Goal: Find specific page/section: Find specific page/section

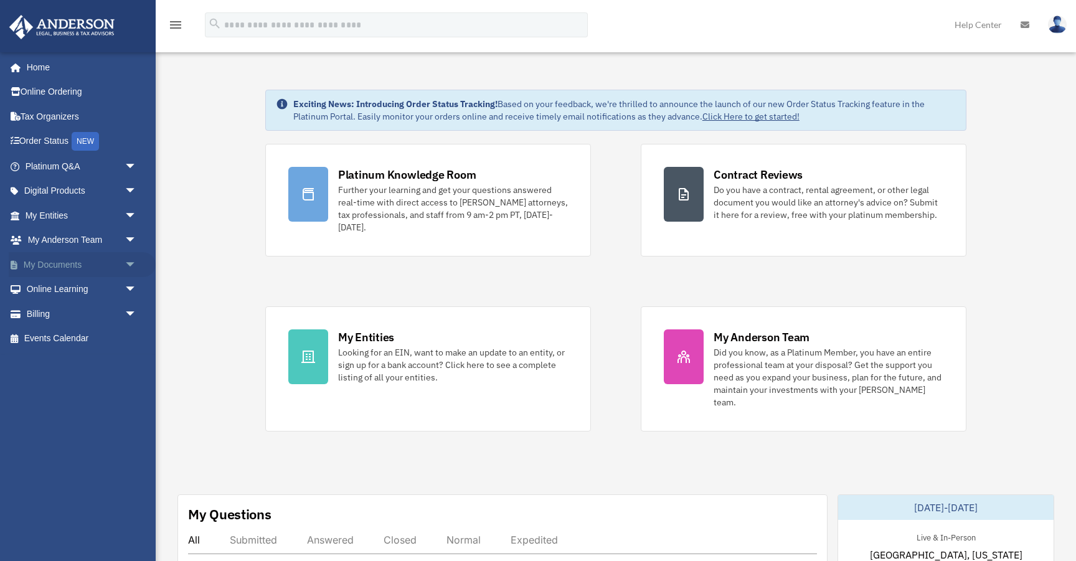
click at [125, 260] on span "arrow_drop_down" at bounding box center [136, 265] width 25 height 26
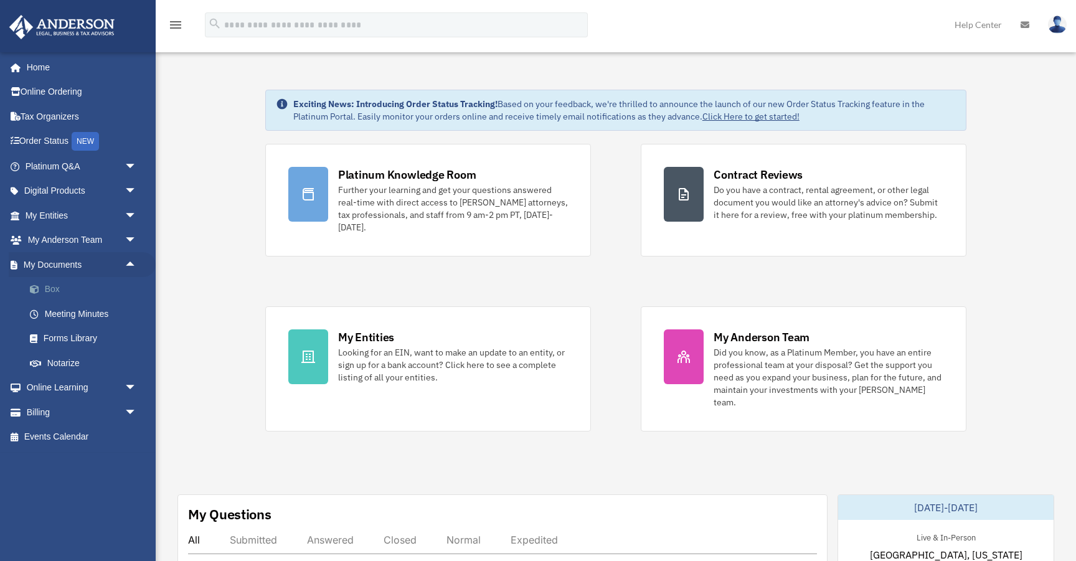
click at [55, 283] on link "Box" at bounding box center [86, 289] width 138 height 25
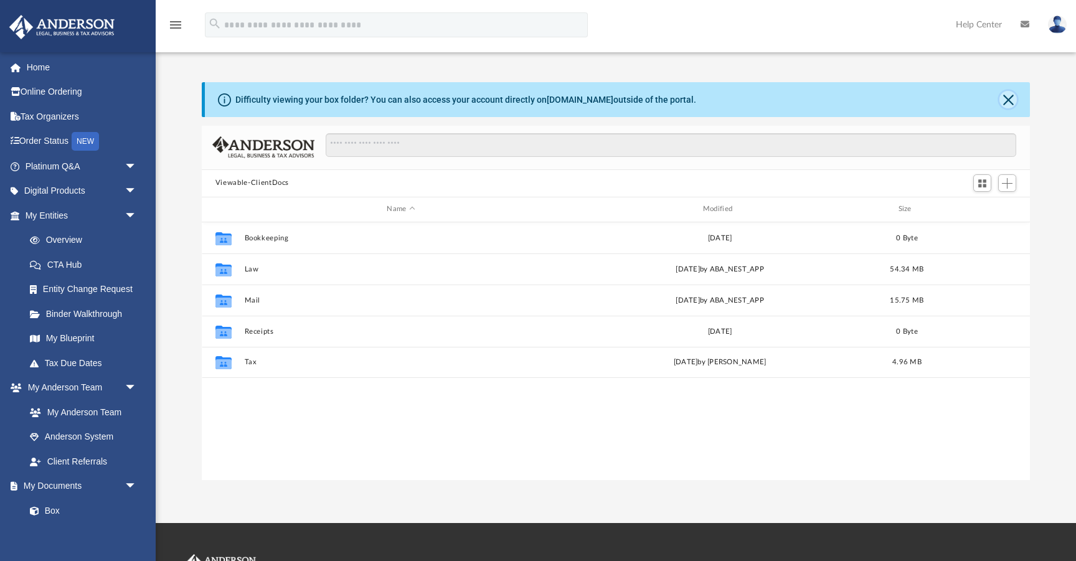
click at [1008, 97] on button "Close" at bounding box center [1007, 99] width 17 height 17
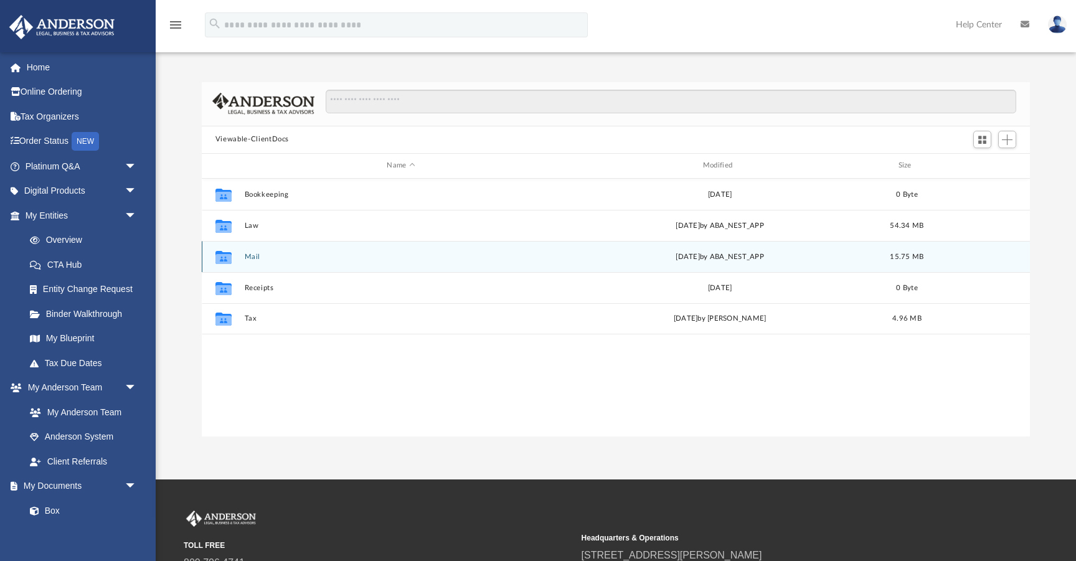
click at [252, 261] on div "Collaborated Folder Mail [DATE] by ABA_NEST_APP 15.75 MB" at bounding box center [616, 256] width 828 height 31
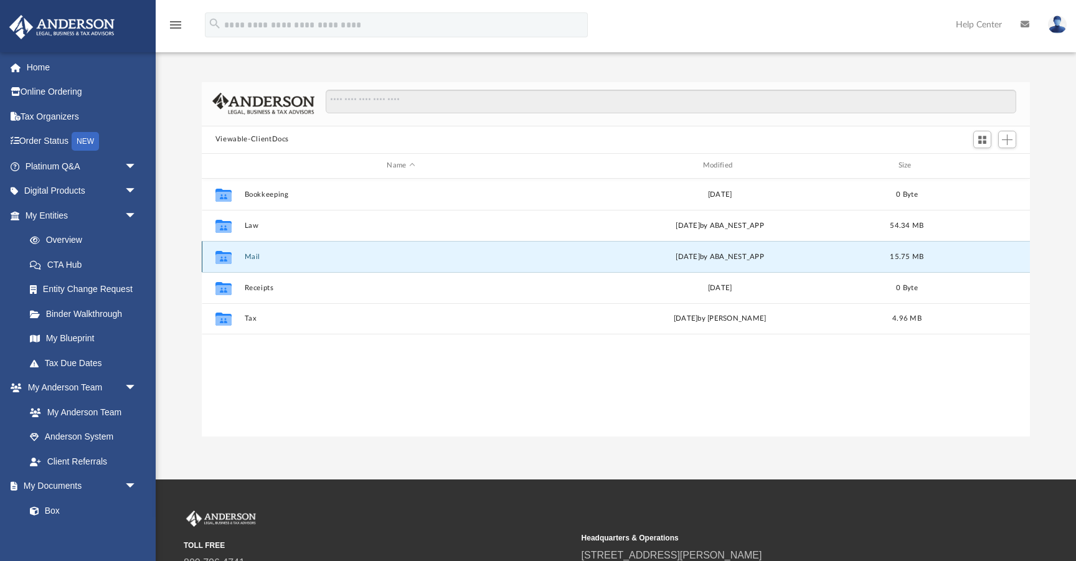
click at [252, 260] on button "Mail" at bounding box center [400, 257] width 313 height 8
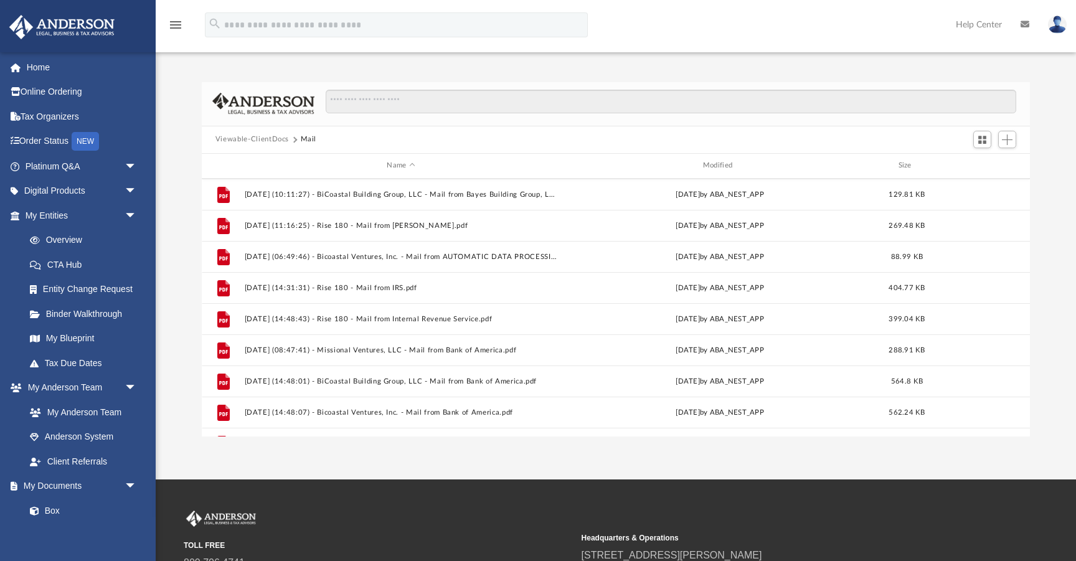
scroll to position [563, 0]
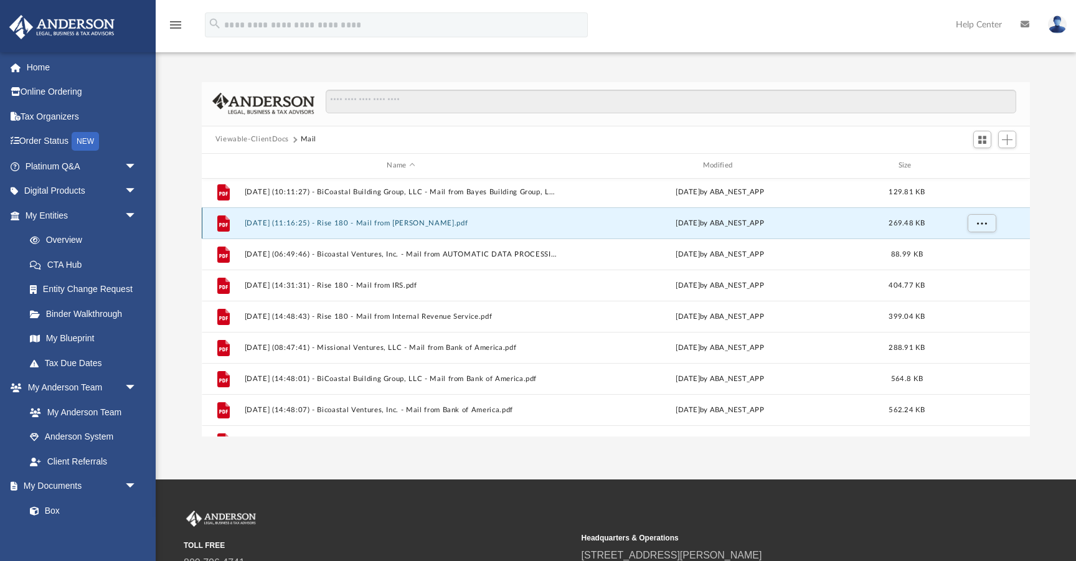
click at [375, 223] on button "[DATE] (11:16:25) - Rise 180 - Mail from [PERSON_NAME].pdf" at bounding box center [400, 223] width 313 height 8
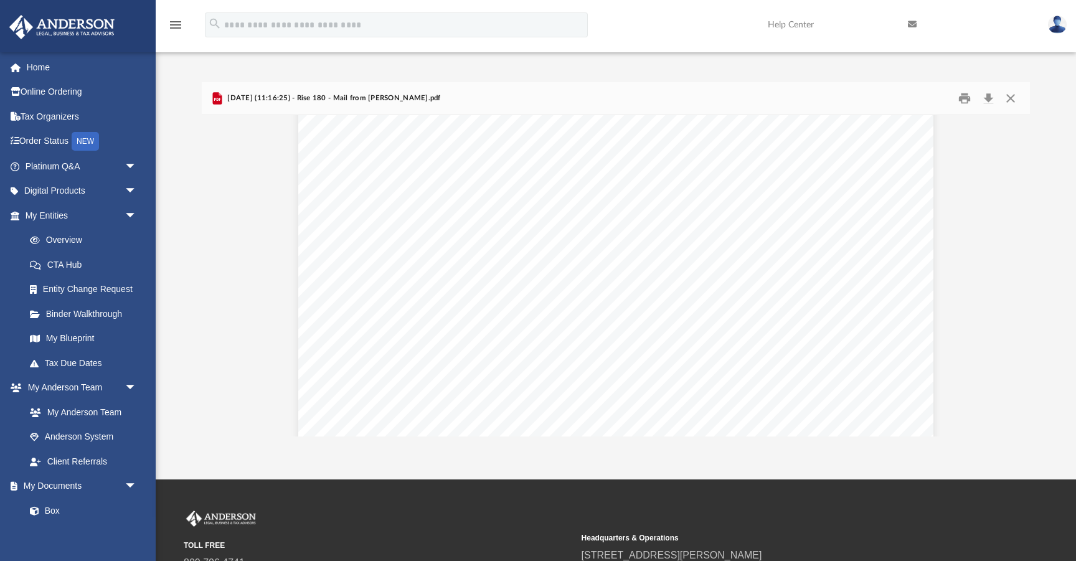
scroll to position [0, 0]
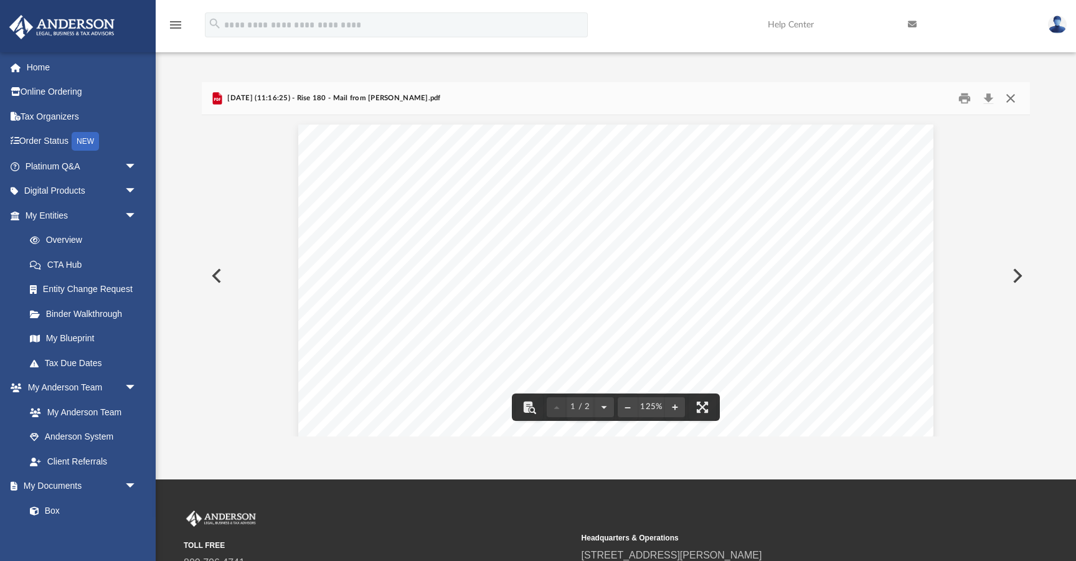
click at [1008, 95] on button "Close" at bounding box center [1010, 97] width 22 height 19
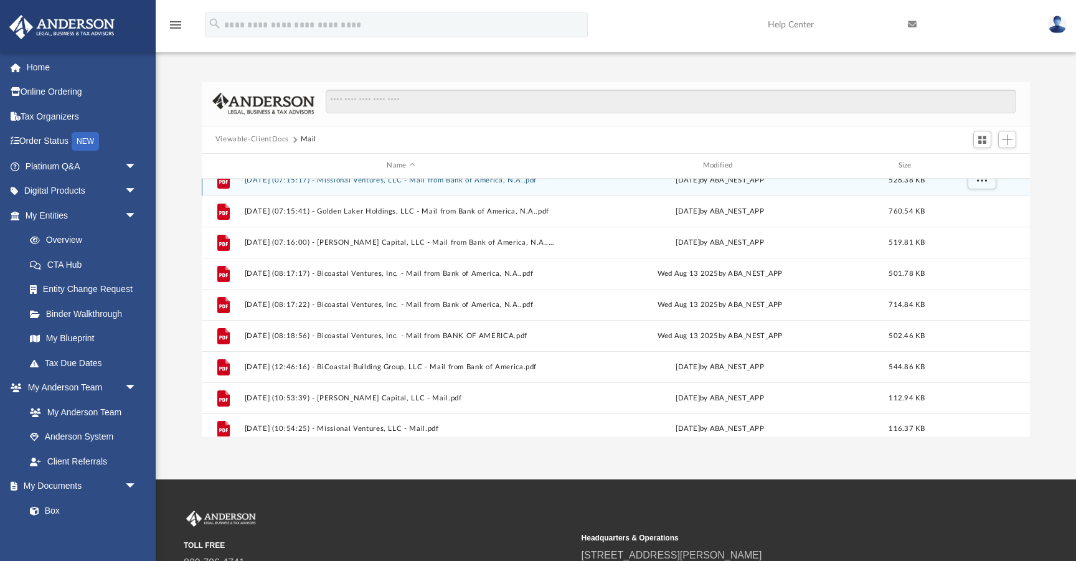
scroll to position [956, 0]
